Goal: Transaction & Acquisition: Subscribe to service/newsletter

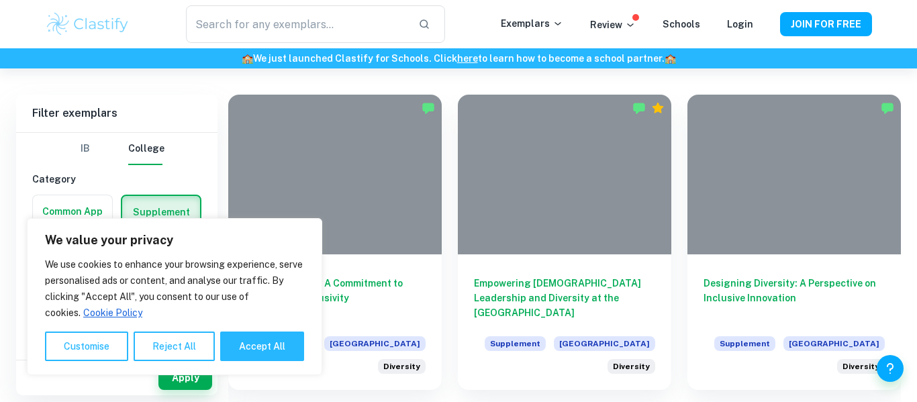
scroll to position [292, 0]
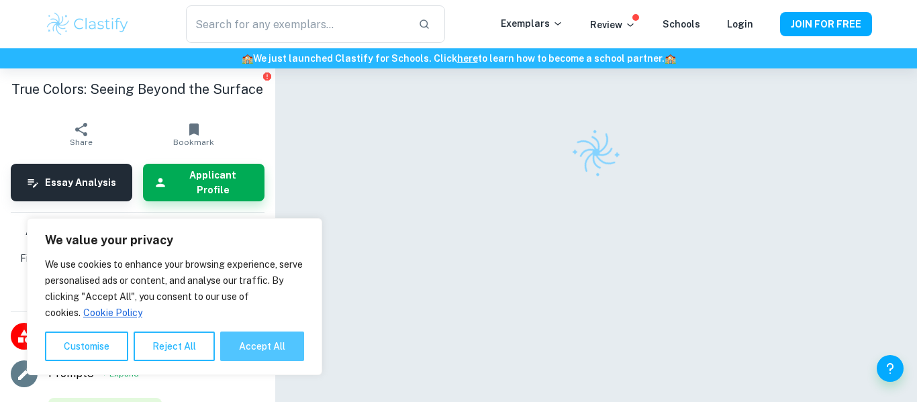
click at [259, 352] on button "Accept All" at bounding box center [262, 347] width 84 height 30
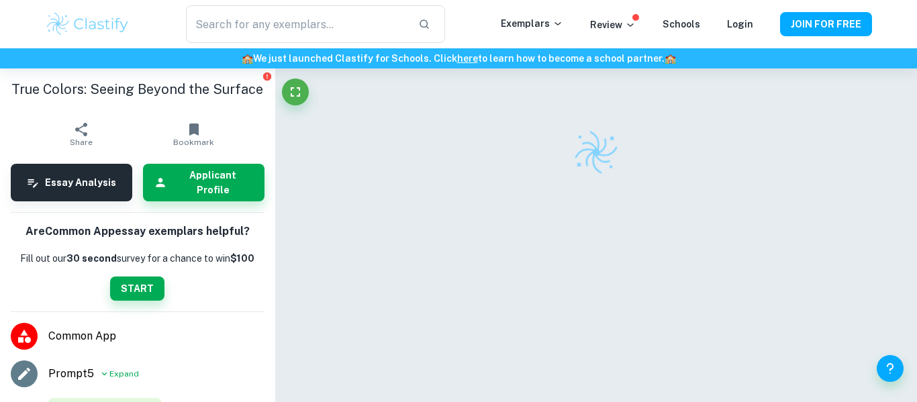
checkbox input "true"
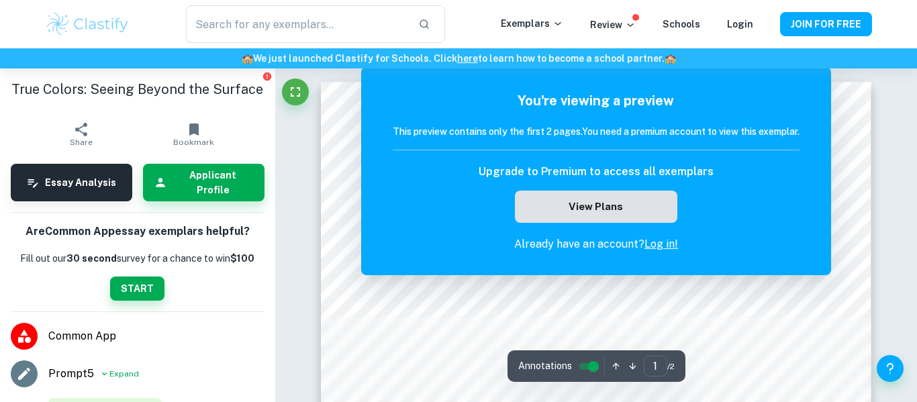
click at [575, 203] on button "View Plans" at bounding box center [596, 207] width 163 height 32
